Goal: Task Accomplishment & Management: Use online tool/utility

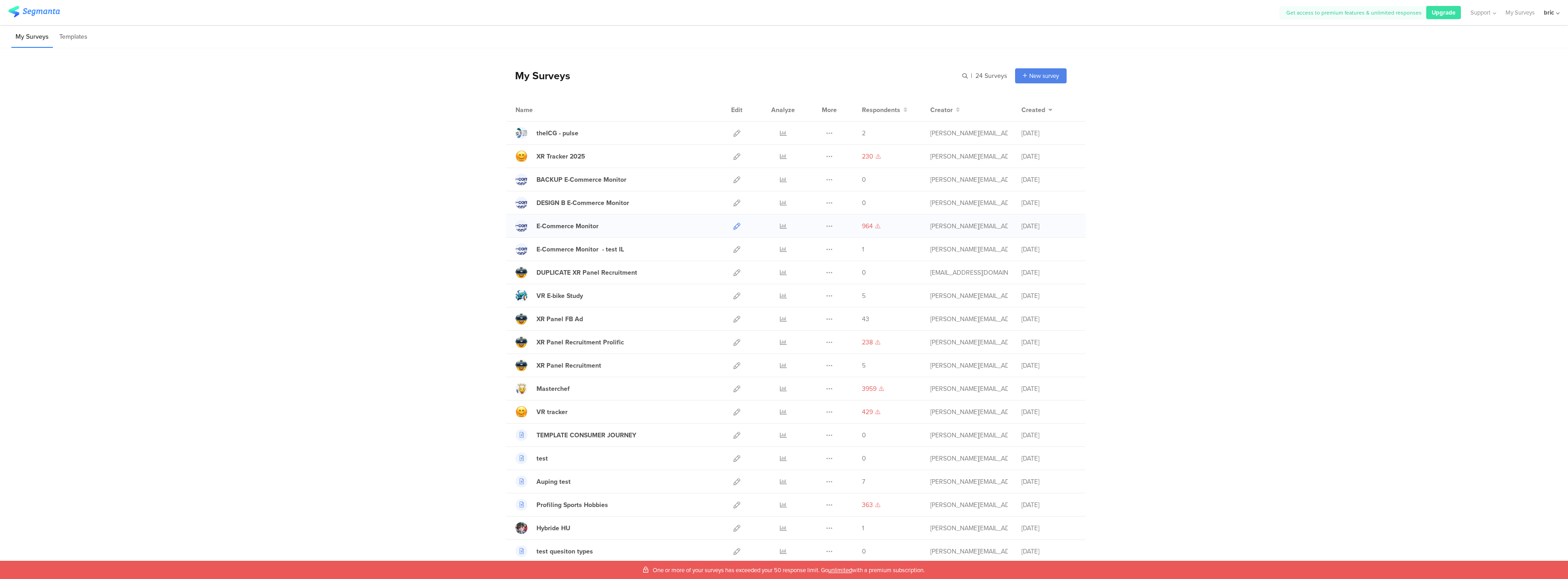
click at [734, 227] on icon at bounding box center [737, 226] width 7 height 7
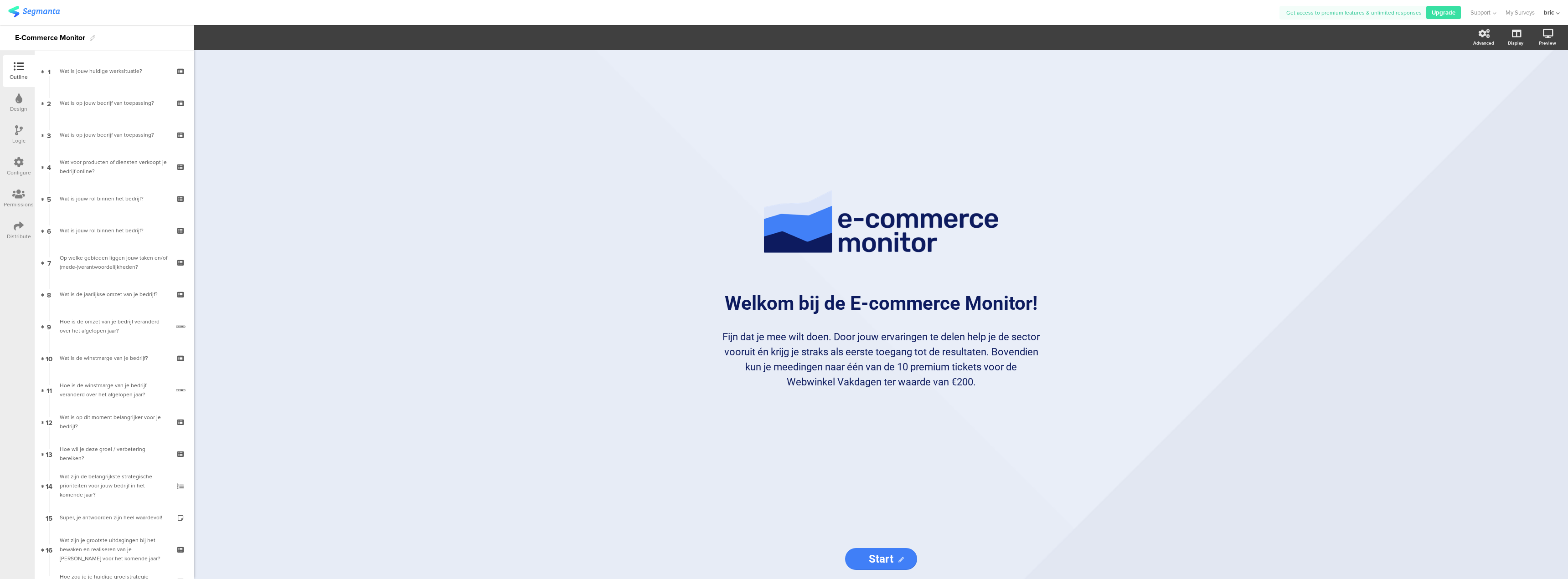
click at [13, 126] on div "Logic" at bounding box center [19, 134] width 32 height 32
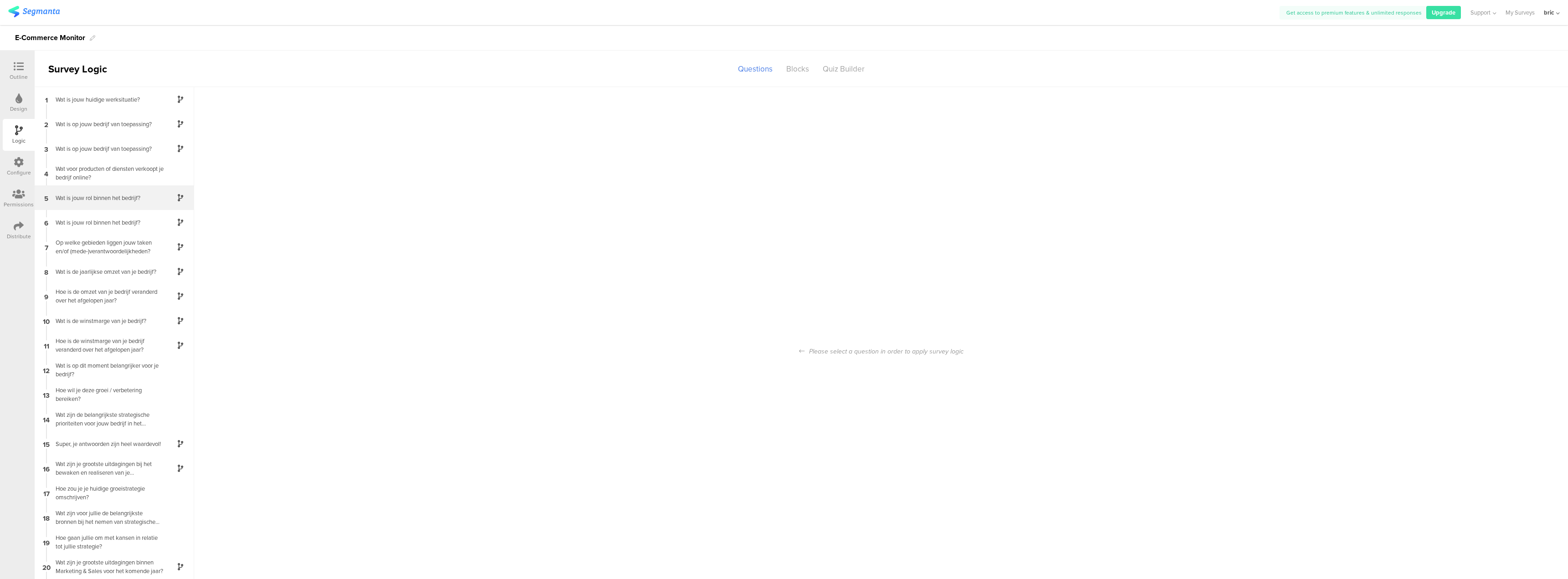
click at [99, 204] on div "5 Wat is jouw rol binnen het bedrijf?" at bounding box center [114, 197] width 159 height 25
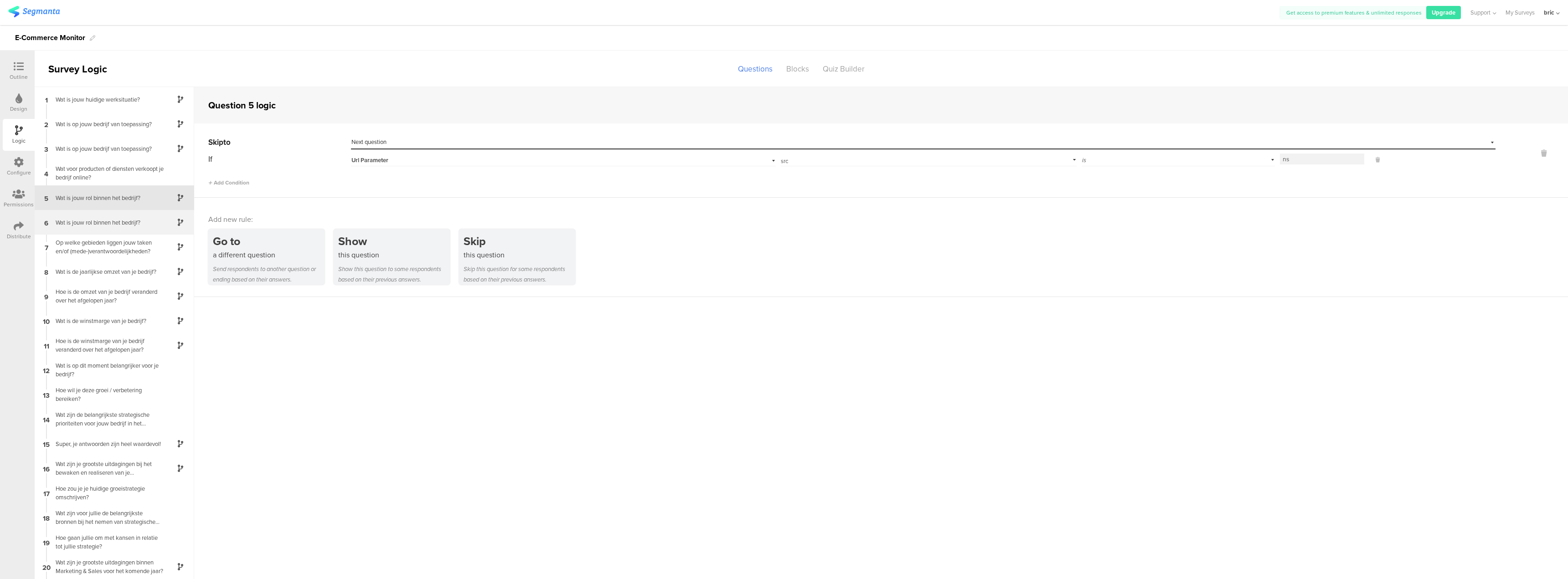
click at [105, 217] on div "6 Wat is jouw rol binnen het bedrijf?" at bounding box center [114, 222] width 159 height 25
click at [109, 205] on div "Op welke gebieden liggen jouw taken en/of (mede-)verantwoordelijkheden?" at bounding box center [107, 201] width 114 height 17
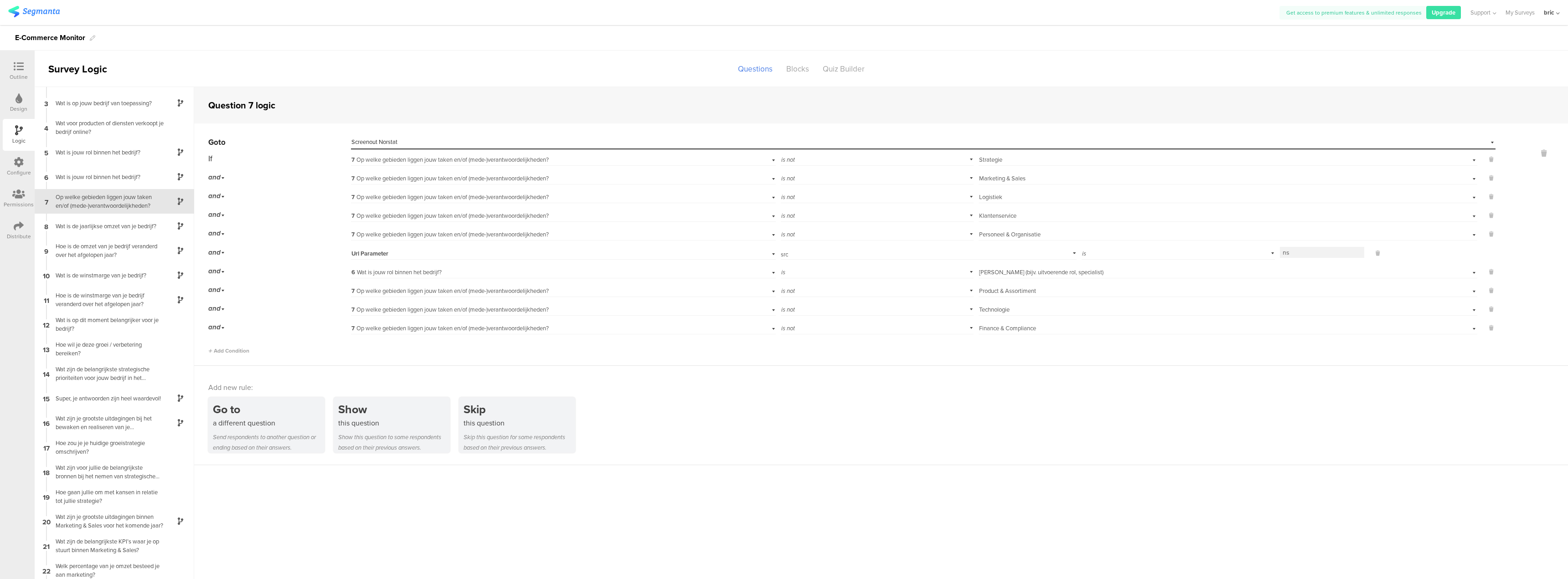
scroll to position [91, 0]
click at [102, 180] on div "Wat is de jaarlijkse omzet van je bedrijf?" at bounding box center [107, 181] width 114 height 9
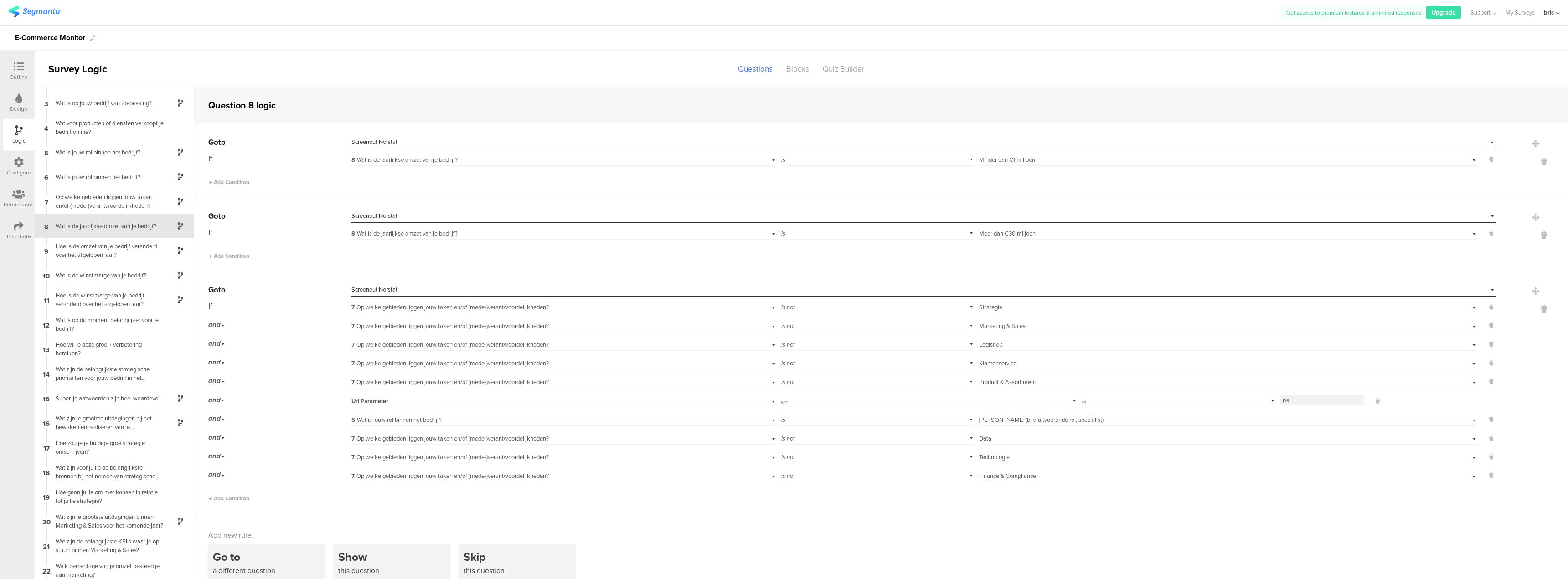
scroll to position [91, 0]
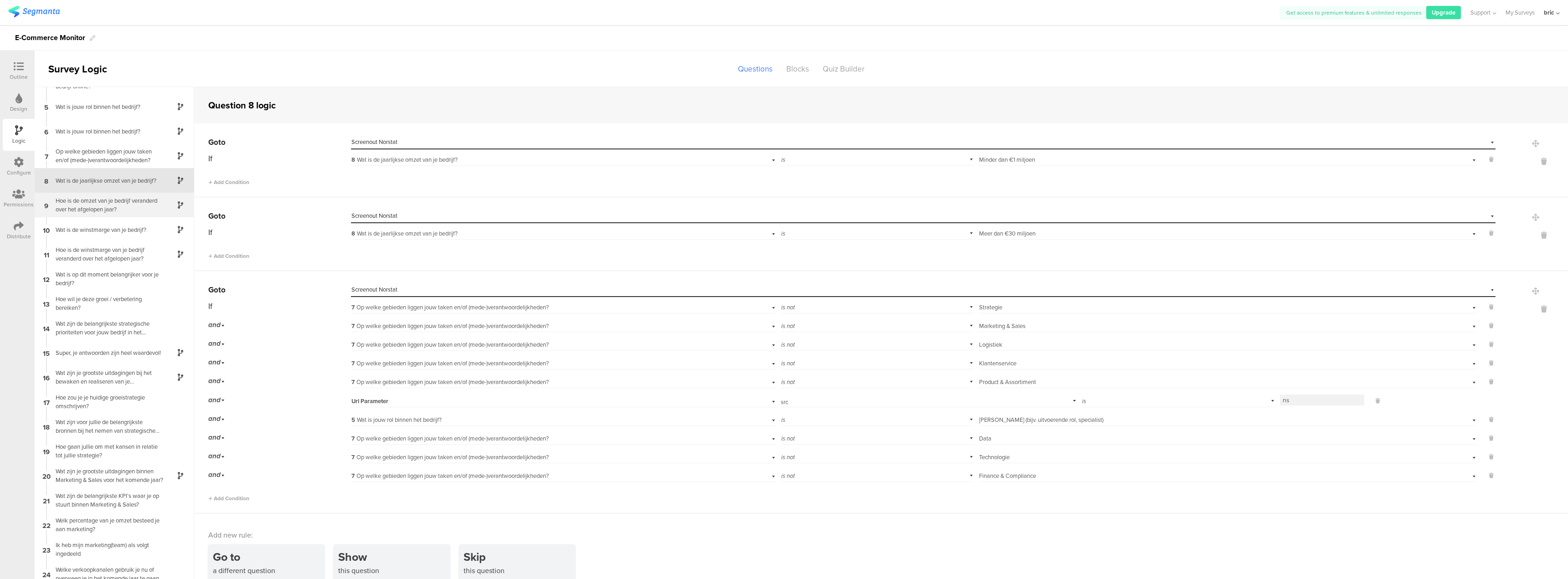
click at [108, 208] on div "Hoe is de omzet van je bedrijf veranderd over het afgelopen jaar?" at bounding box center [107, 205] width 114 height 17
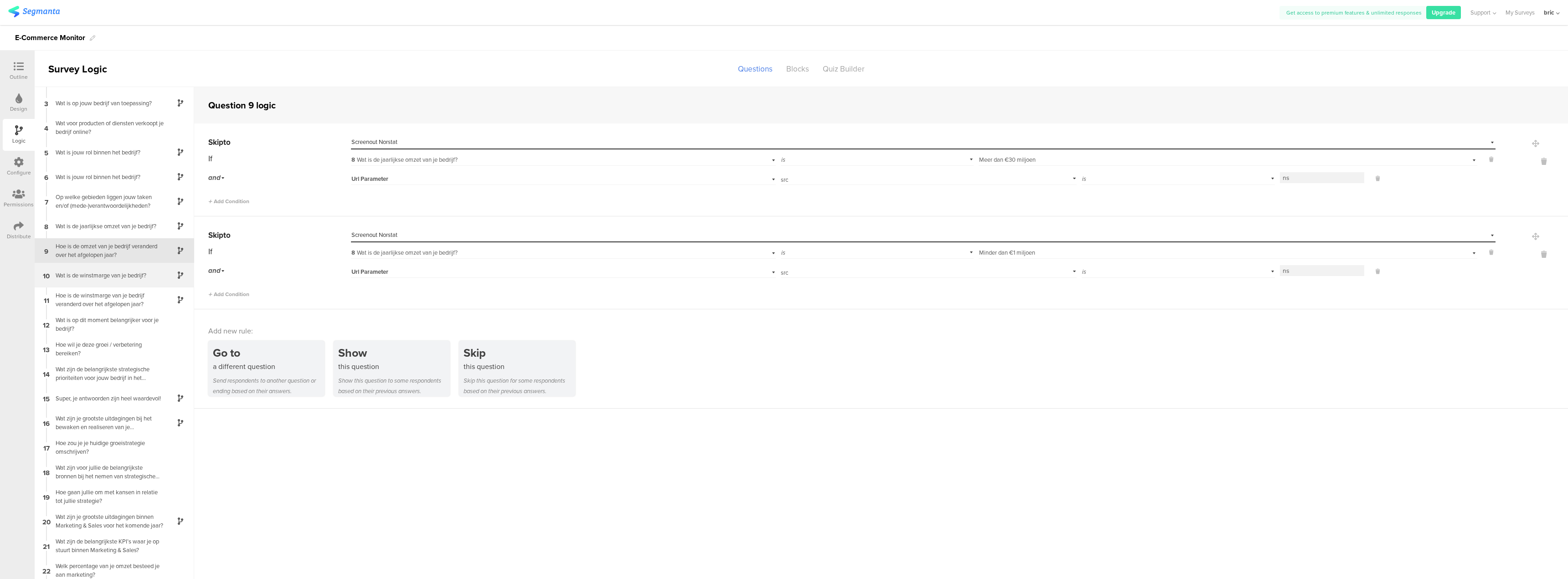
scroll to position [91, 0]
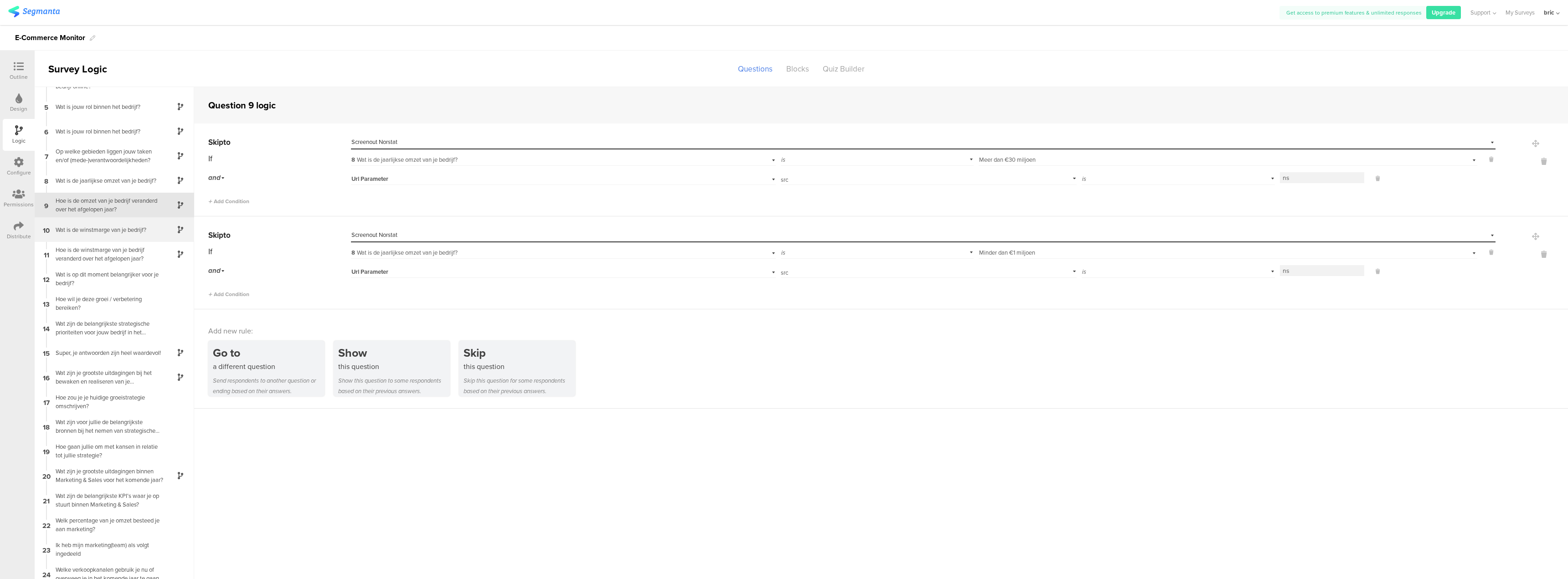
click at [107, 236] on div "10 Wat is de winstmarge van je bedrijf?" at bounding box center [114, 229] width 159 height 25
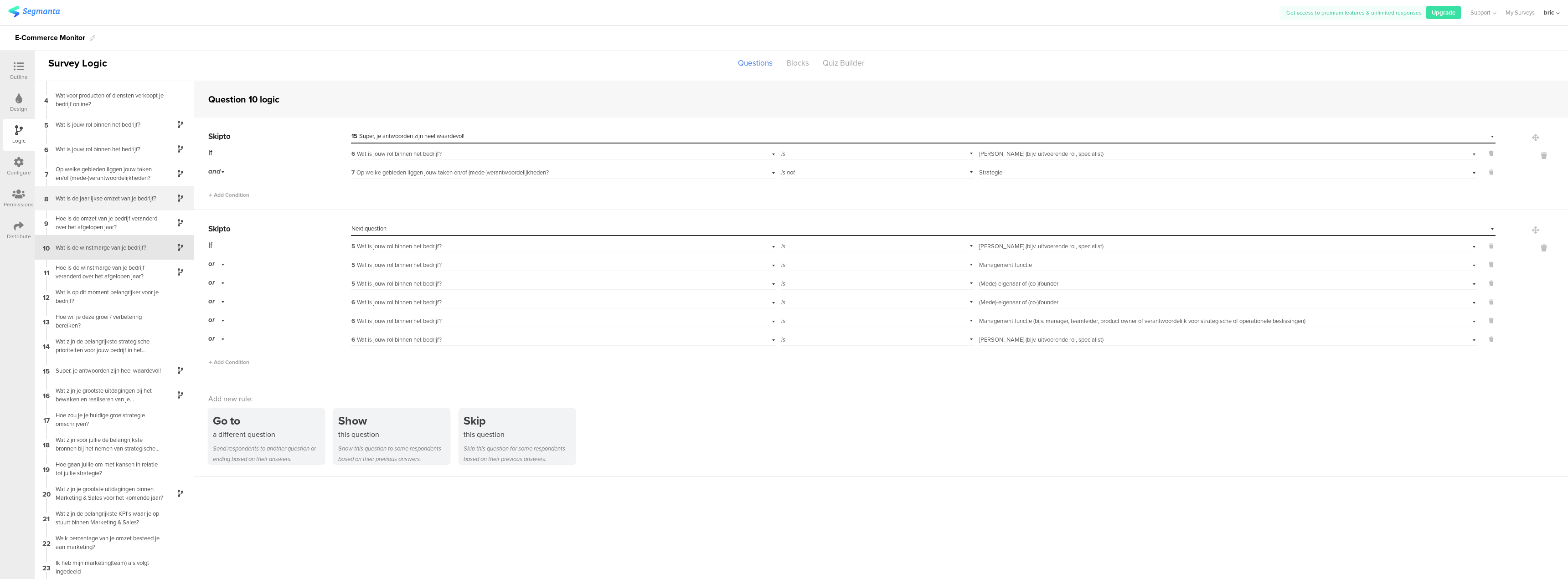
scroll to position [91, 0]
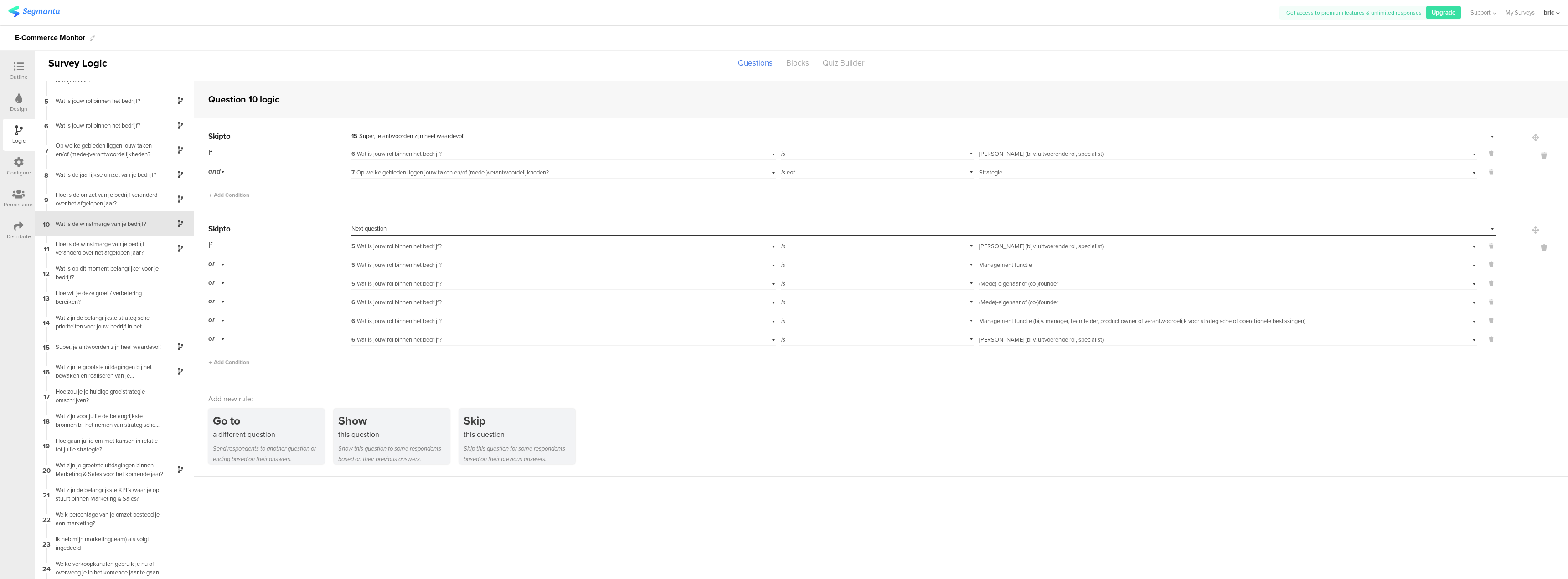
click at [1048, 251] on div "Select answer... [PERSON_NAME] (bijv. uitvoerende rol, specialist)" at bounding box center [1228, 245] width 499 height 14
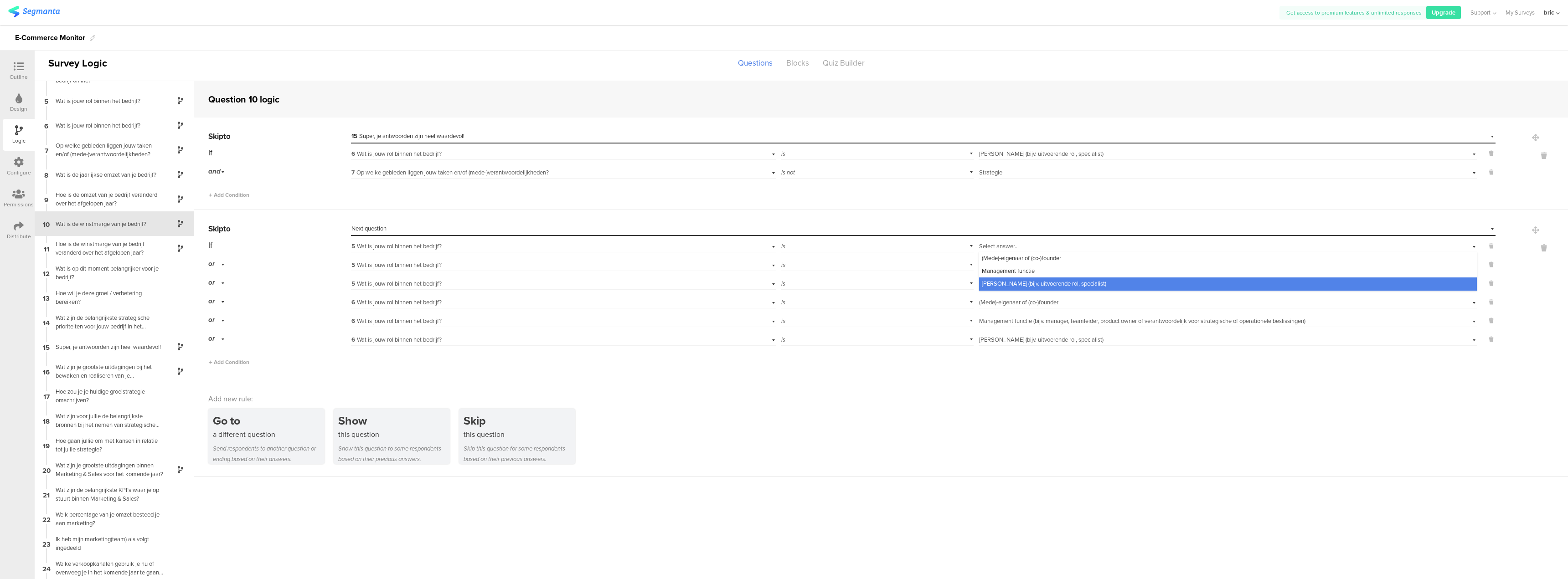
click at [1048, 250] on div "Select answer... [PERSON_NAME] (bijv. uitvoerende rol, specialist)" at bounding box center [1197, 246] width 437 height 8
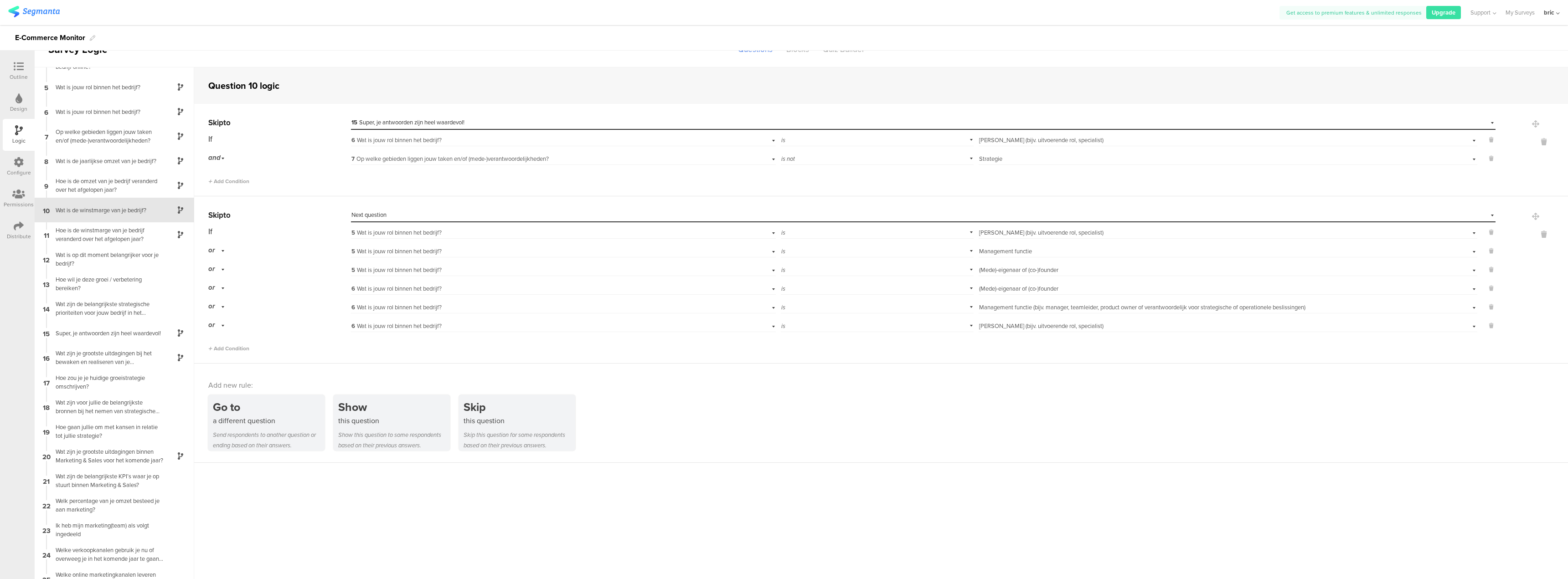
scroll to position [37, 0]
